Goal: Information Seeking & Learning: Learn about a topic

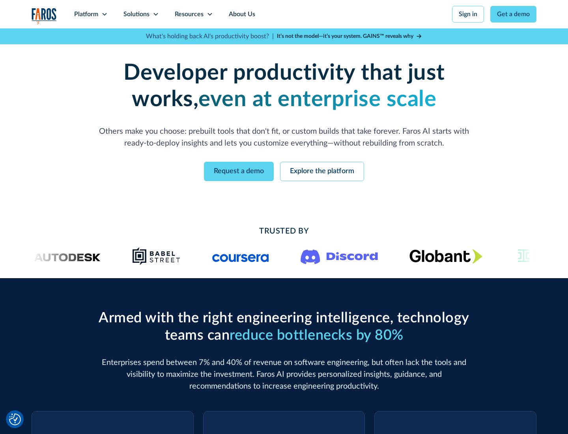
click at [104, 14] on icon at bounding box center [104, 14] width 6 height 6
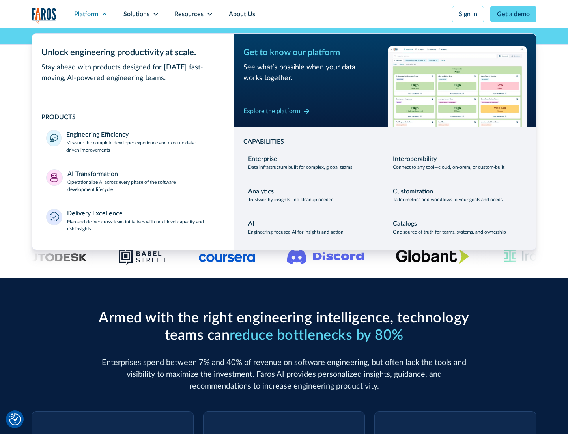
click at [143, 146] on p "Measure the complete developer experience and execute data-driven improvements" at bounding box center [142, 146] width 153 height 14
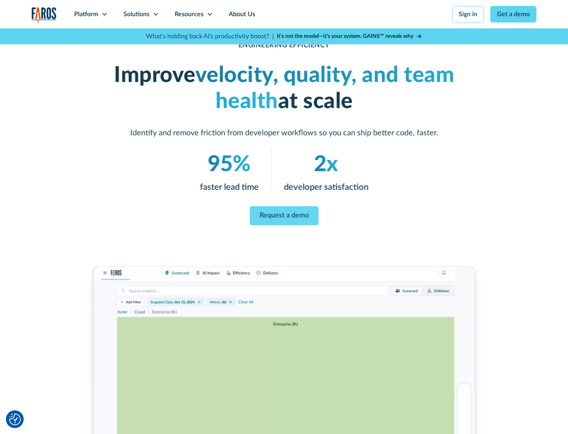
click at [284, 215] on link "Request a demo" at bounding box center [284, 215] width 69 height 19
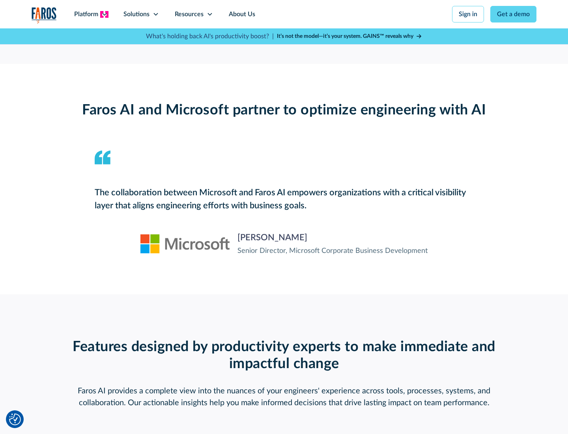
click at [104, 14] on icon at bounding box center [104, 14] width 6 height 6
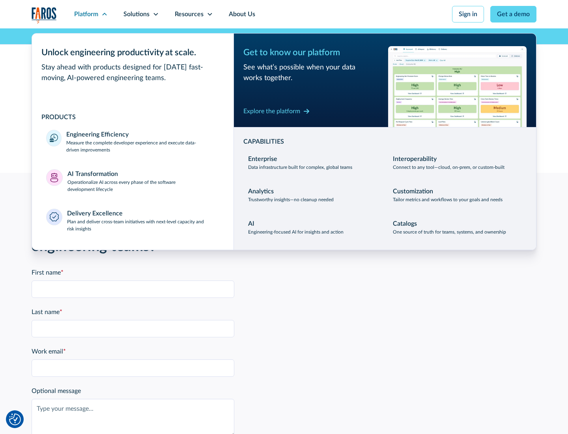
scroll to position [1730, 0]
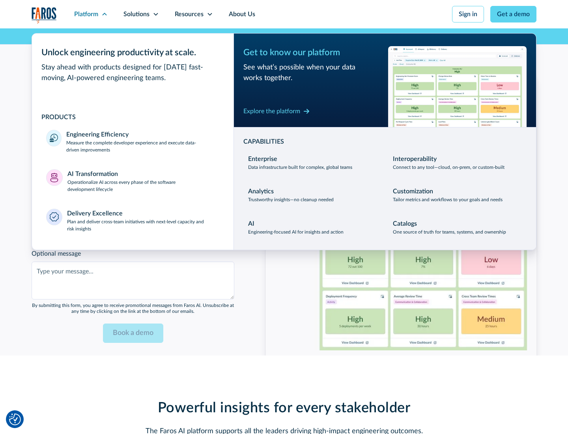
click at [143, 181] on p "Operationalize AI across every phase of the software development lifecycle" at bounding box center [143, 186] width 152 height 14
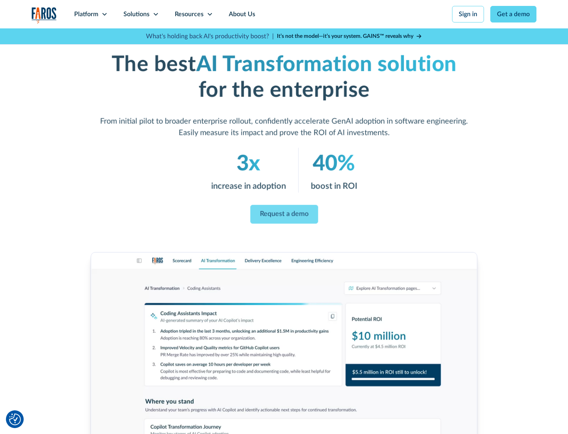
click at [284, 214] on link "Request a demo" at bounding box center [284, 214] width 68 height 19
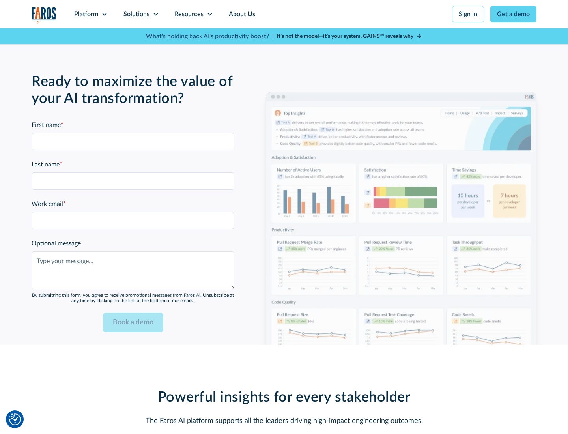
click at [91, 14] on div "Platform" at bounding box center [86, 13] width 24 height 9
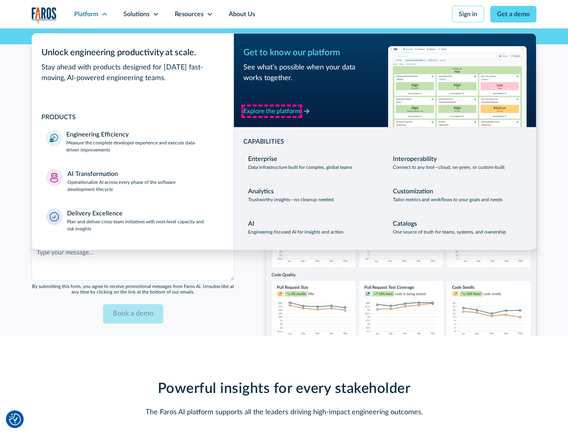
click at [272, 111] on div "Explore the platform" at bounding box center [271, 110] width 57 height 9
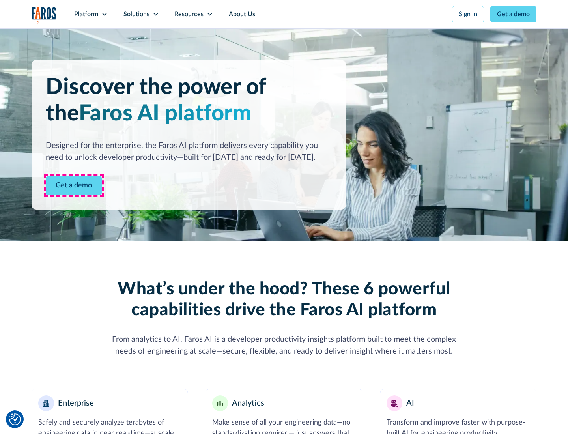
click at [74, 185] on link "Get a demo" at bounding box center [74, 185] width 56 height 19
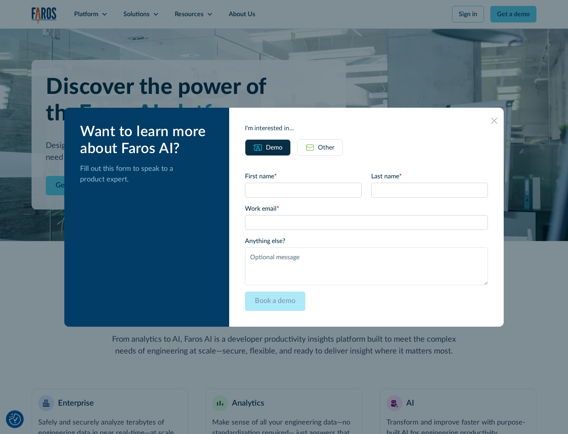
click at [326, 147] on div "Other" at bounding box center [326, 147] width 17 height 9
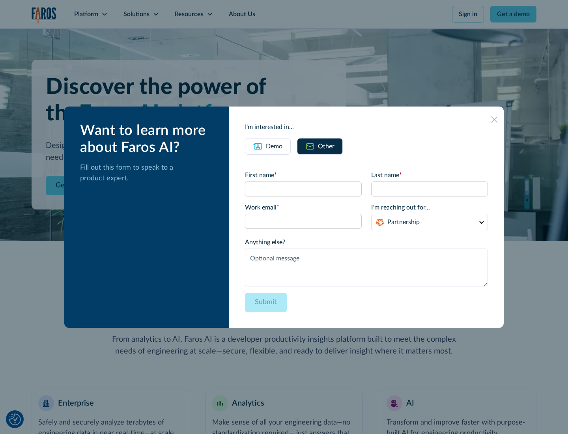
click at [274, 146] on div "Demo" at bounding box center [274, 146] width 17 height 9
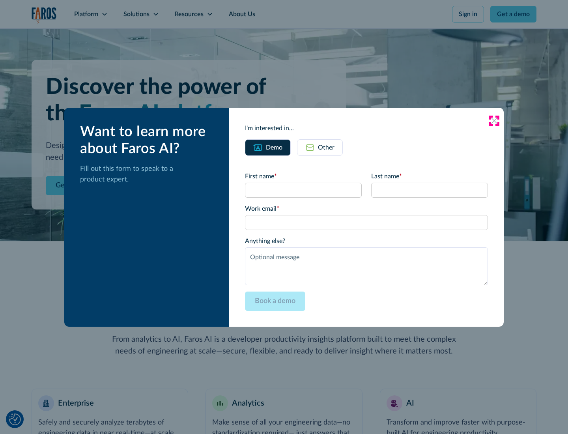
click at [494, 120] on icon at bounding box center [494, 121] width 6 height 6
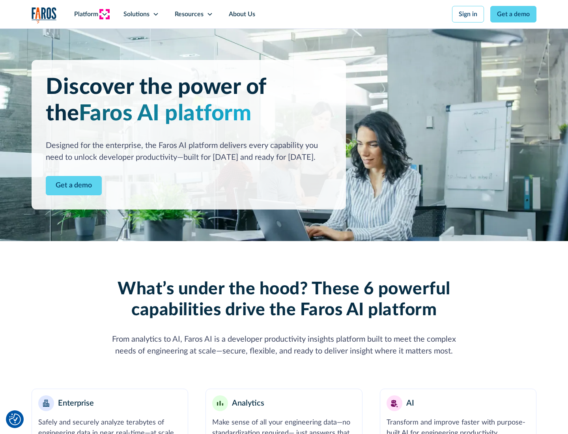
click at [104, 14] on icon at bounding box center [104, 14] width 6 height 6
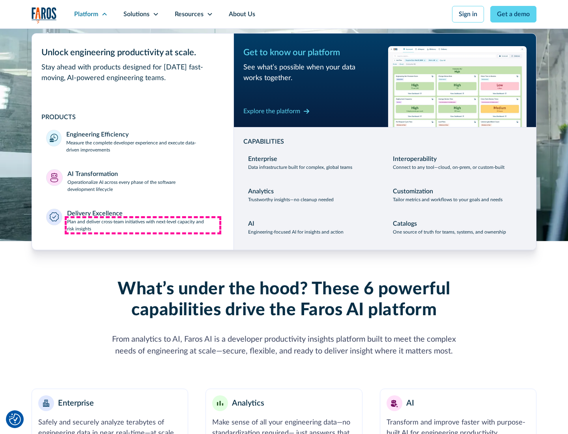
click at [143, 225] on p "Plan and deliver cross-team initiatives with next-level capacity and risk insig…" at bounding box center [143, 225] width 153 height 14
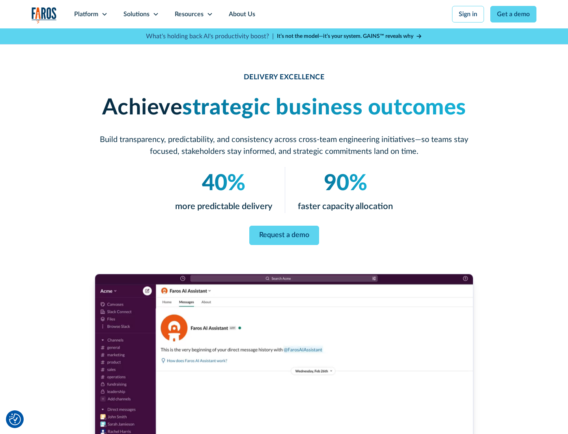
click at [155, 14] on icon at bounding box center [156, 14] width 6 height 6
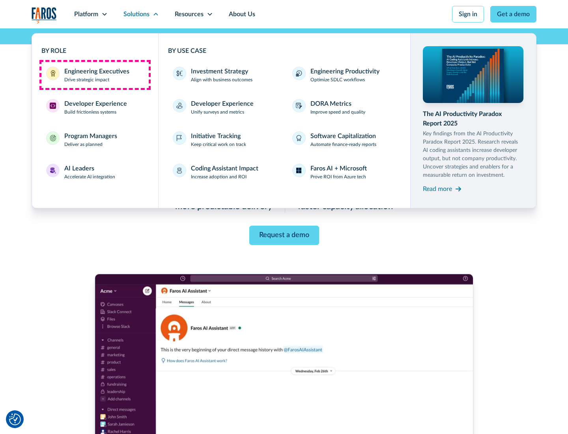
click at [95, 75] on div "Engineering Executives" at bounding box center [96, 71] width 65 height 9
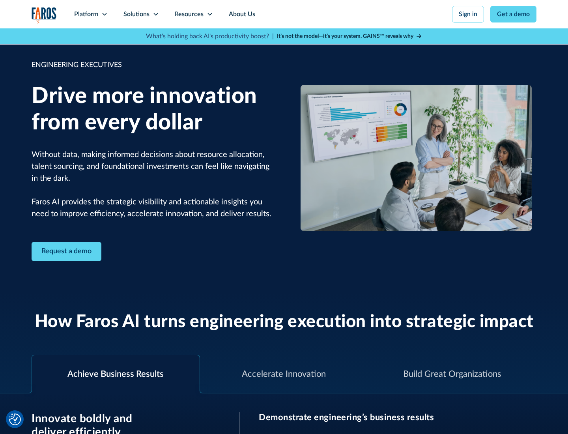
click at [155, 14] on icon at bounding box center [156, 14] width 6 height 6
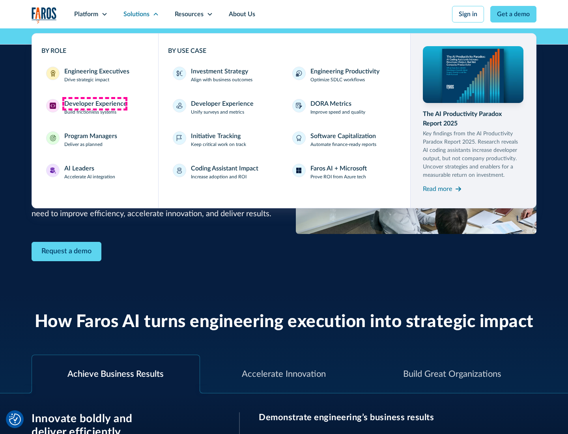
click at [95, 104] on div "Developer Experience" at bounding box center [95, 103] width 63 height 9
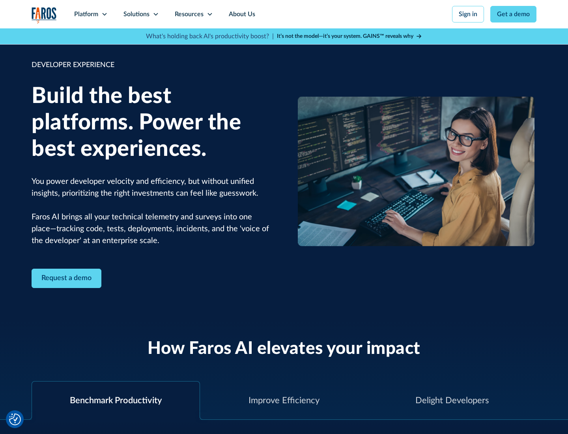
click at [141, 14] on div "Solutions" at bounding box center [136, 13] width 26 height 9
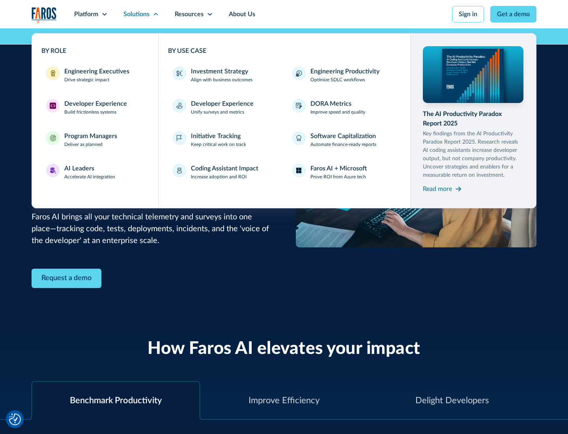
click at [90, 140] on div "Program Managers" at bounding box center [90, 135] width 53 height 9
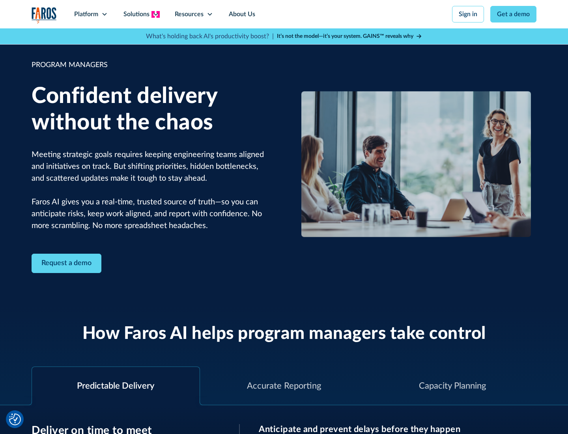
click at [155, 14] on icon at bounding box center [156, 14] width 6 height 6
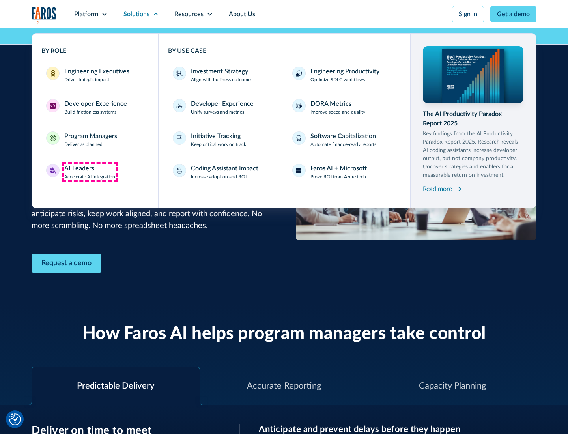
click at [90, 172] on div "AI Leaders" at bounding box center [79, 168] width 30 height 9
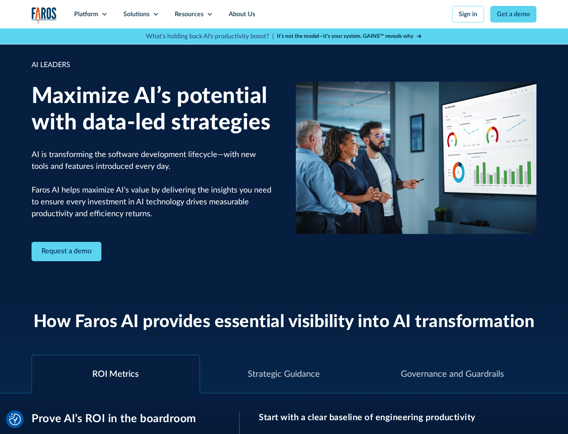
click at [155, 14] on icon at bounding box center [156, 14] width 6 height 6
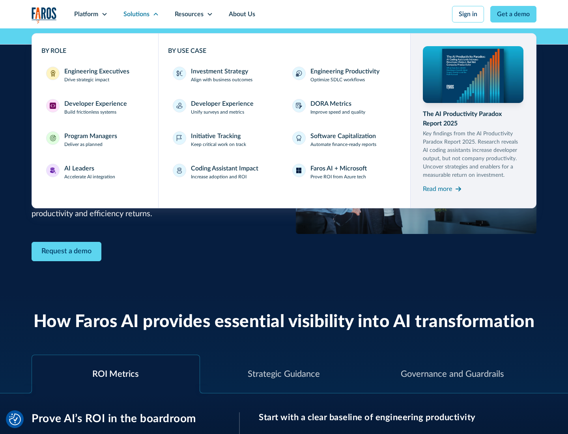
click at [219, 71] on div "Investment Strategy" at bounding box center [219, 71] width 57 height 9
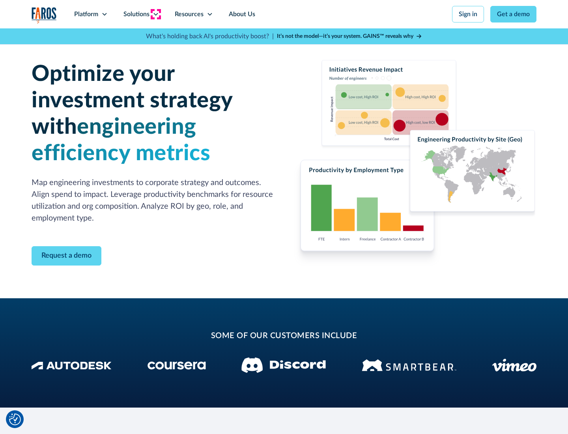
click at [155, 14] on icon at bounding box center [156, 14] width 6 height 6
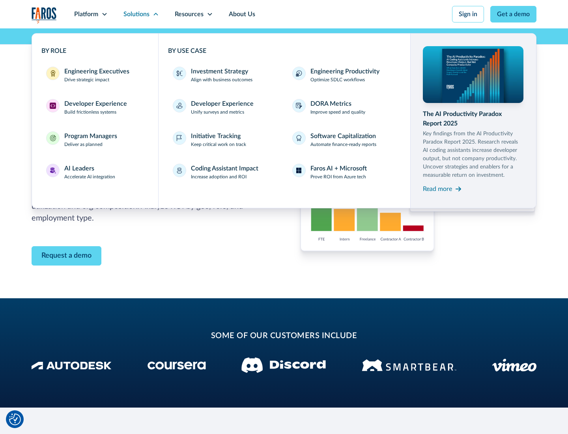
click at [338, 177] on p "Prove ROI from Azure tech" at bounding box center [338, 176] width 56 height 7
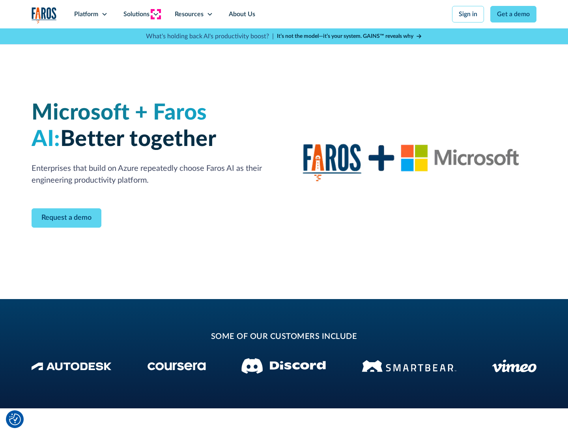
click at [155, 14] on icon at bounding box center [156, 14] width 6 height 6
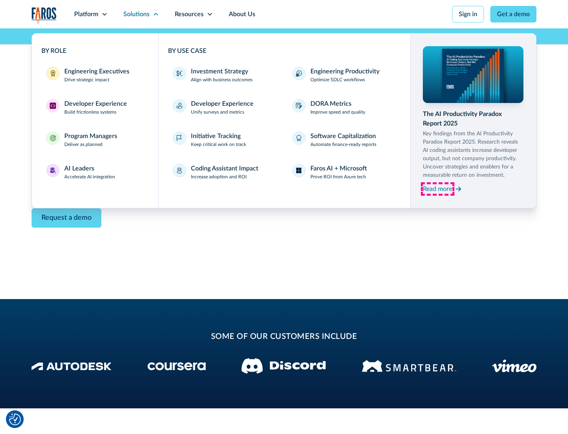
click at [437, 189] on div "Read more" at bounding box center [437, 188] width 29 height 9
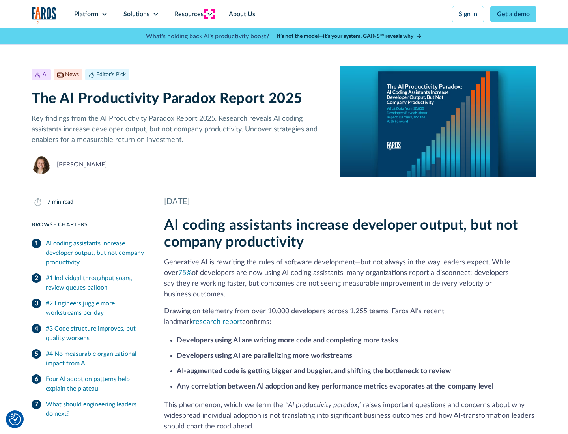
click at [209, 14] on icon at bounding box center [210, 14] width 6 height 6
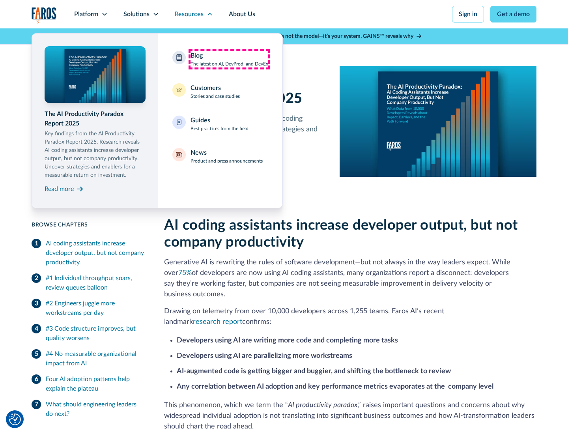
click at [229, 59] on div "Blog The latest on AI, DevProd, and DevEx" at bounding box center [229, 59] width 78 height 17
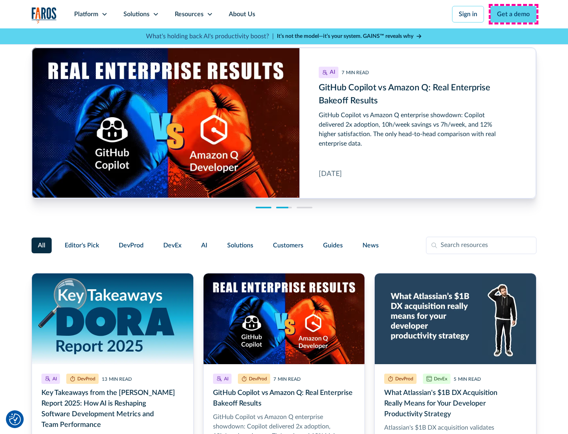
click at [514, 14] on link "Get a demo" at bounding box center [513, 14] width 46 height 17
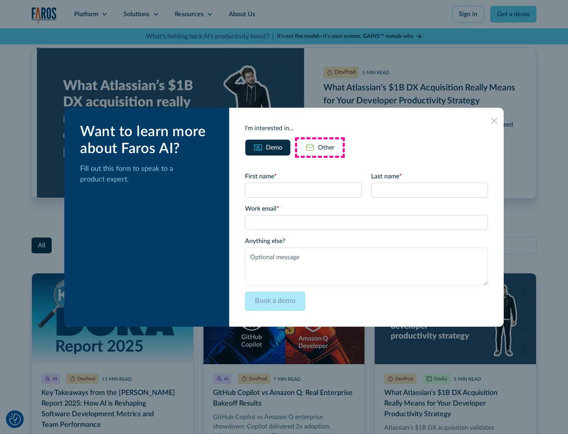
click at [320, 147] on div "Other" at bounding box center [326, 147] width 17 height 9
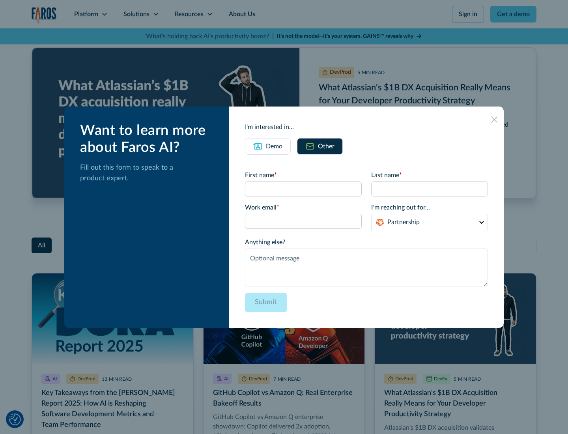
click at [494, 119] on icon at bounding box center [494, 119] width 6 height 6
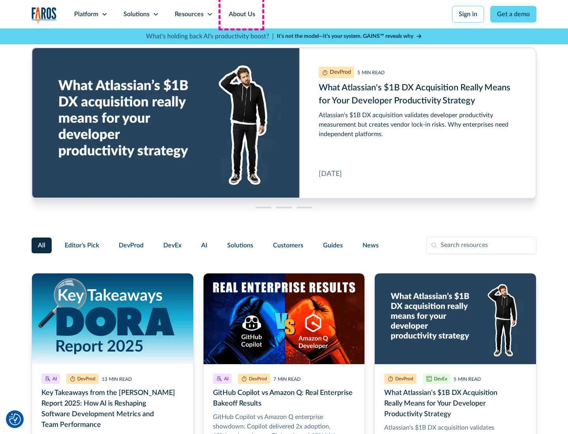
click at [241, 14] on link "About Us" at bounding box center [242, 14] width 42 height 28
